Goal: Task Accomplishment & Management: Use online tool/utility

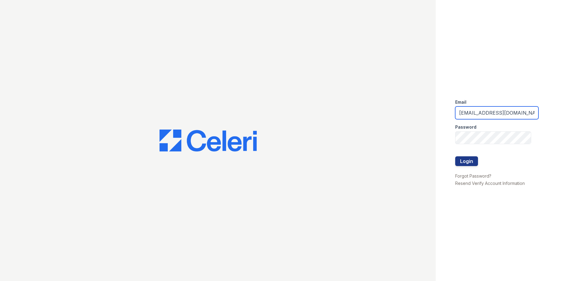
click at [519, 114] on input "[EMAIL_ADDRESS][DOMAIN_NAME]" at bounding box center [497, 112] width 83 height 13
type input "[EMAIL_ADDRESS][DOMAIN_NAME]"
click at [468, 162] on button "Login" at bounding box center [467, 161] width 23 height 10
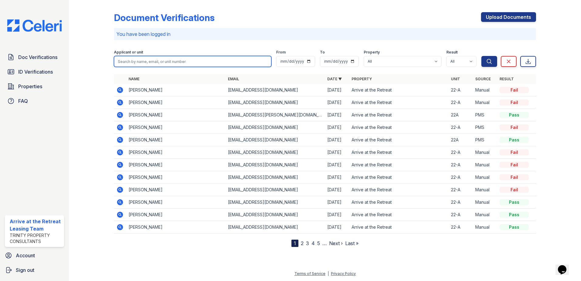
click at [143, 61] on input "search" at bounding box center [193, 61] width 158 height 11
type input "[PERSON_NAME]"
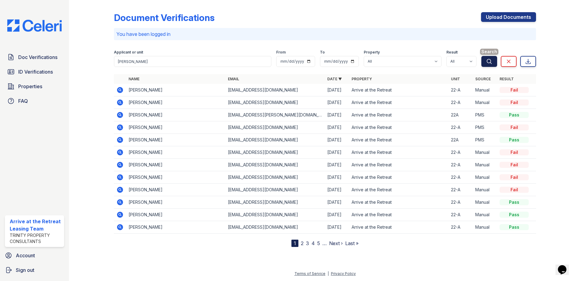
click at [489, 61] on icon "submit" at bounding box center [490, 61] width 6 height 6
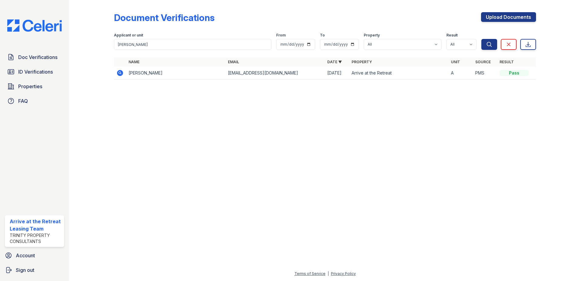
click at [123, 72] on icon at bounding box center [119, 72] width 7 height 7
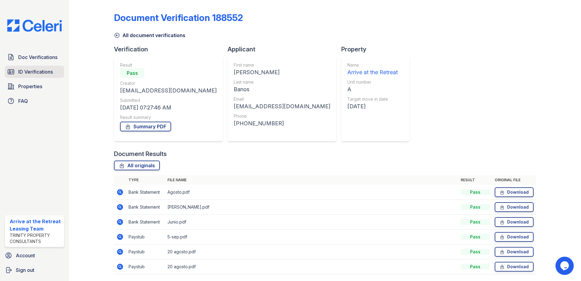
click at [35, 74] on span "ID Verifications" at bounding box center [35, 71] width 35 height 7
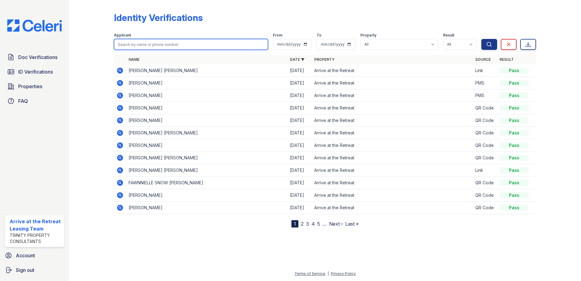
click at [145, 44] on input "search" at bounding box center [191, 44] width 154 height 11
type input "[PERSON_NAME]"
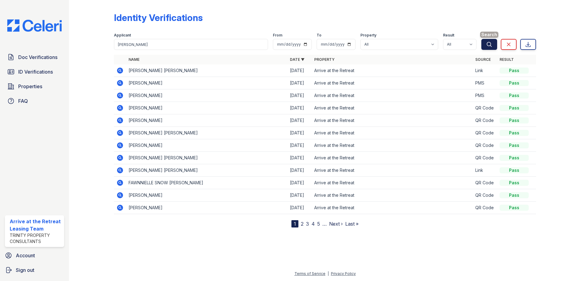
click at [489, 44] on icon "submit" at bounding box center [490, 44] width 6 height 6
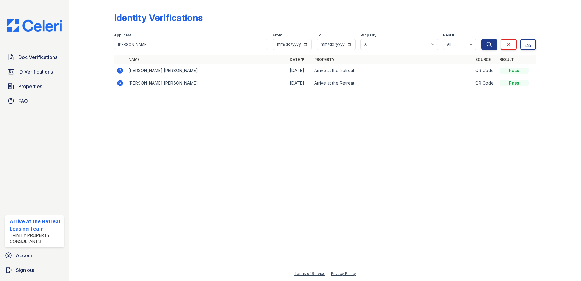
click at [121, 69] on icon at bounding box center [120, 71] width 6 height 6
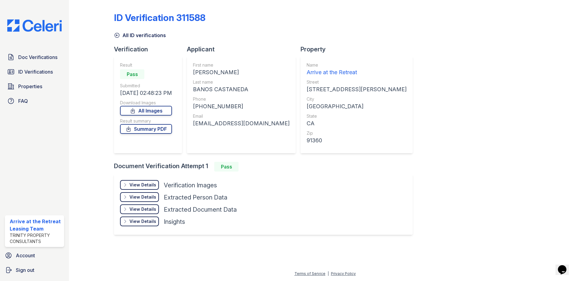
click at [139, 182] on div "View Details" at bounding box center [143, 185] width 27 height 6
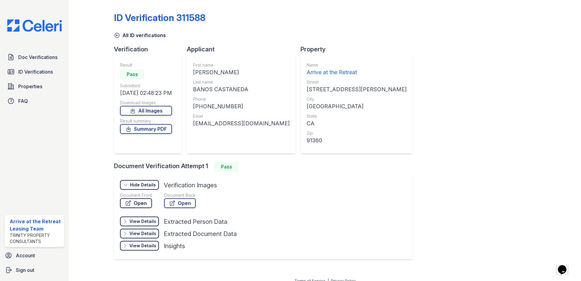
click at [140, 204] on link "Open" at bounding box center [136, 203] width 32 height 10
